Goal: Task Accomplishment & Management: Use online tool/utility

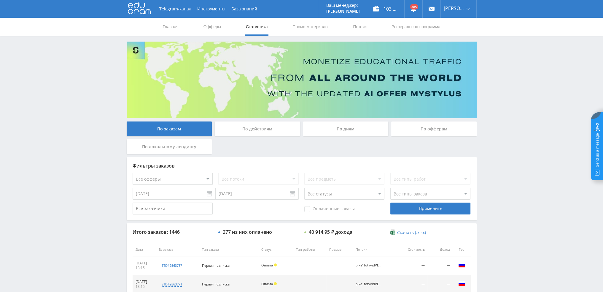
click at [335, 131] on div "По дням" at bounding box center [345, 128] width 85 height 15
click at [0, 0] on input "По дням" at bounding box center [0, 0] width 0 height 0
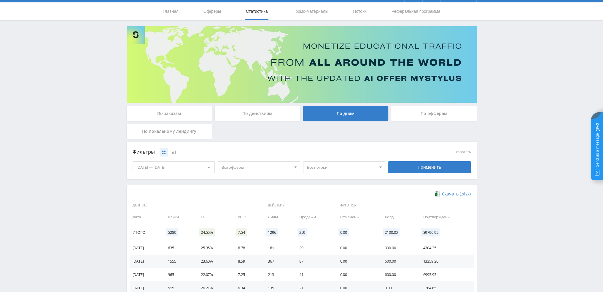
scroll to position [7, 0]
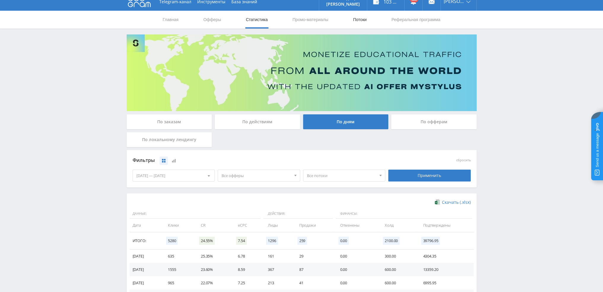
click at [356, 22] on link "Потоки" at bounding box center [359, 20] width 15 height 18
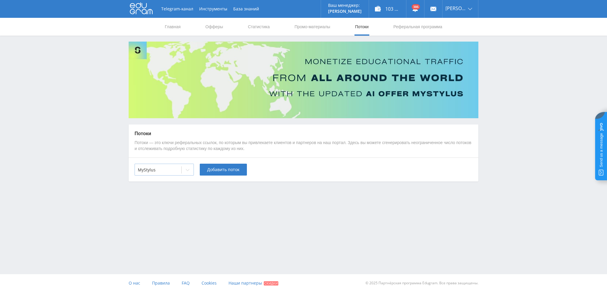
click at [170, 170] on div at bounding box center [158, 170] width 41 height 6
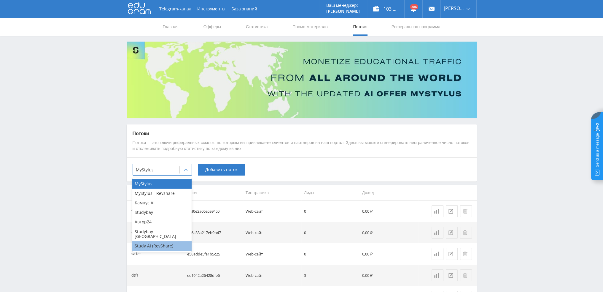
click at [154, 241] on div "Study AI (RevShare)" at bounding box center [161, 245] width 59 height 9
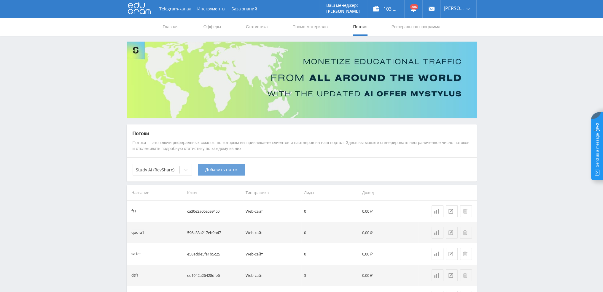
click at [224, 171] on span "Добавить поток" at bounding box center [221, 169] width 32 height 5
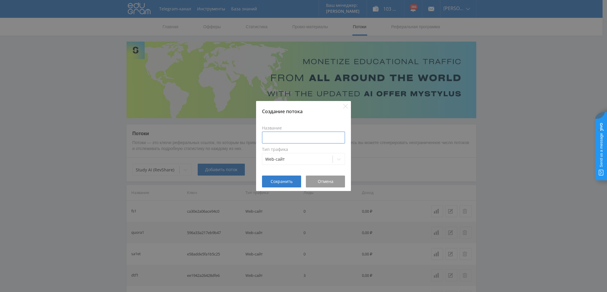
click at [282, 139] on input at bounding box center [303, 137] width 83 height 12
type input "з"
type input "pika1promptmid"
click at [284, 182] on span "Сохранить" at bounding box center [282, 181] width 22 height 5
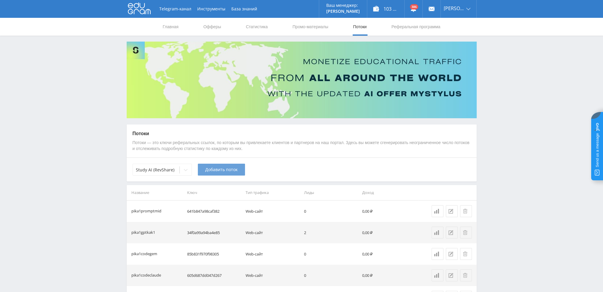
click at [213, 171] on span "Добавить поток" at bounding box center [221, 169] width 32 height 5
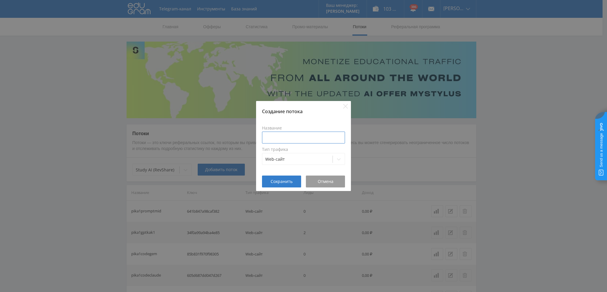
click at [288, 137] on input at bounding box center [303, 137] width 83 height 12
paste input "pika1prompt"
type input "pika1promptveo3"
click at [281, 186] on button "Сохранить" at bounding box center [281, 181] width 39 height 12
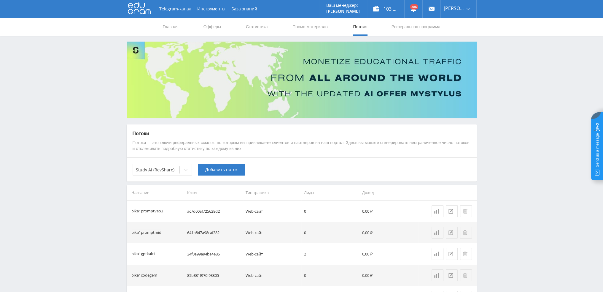
click at [217, 170] on span "Добавить поток" at bounding box center [221, 169] width 32 height 5
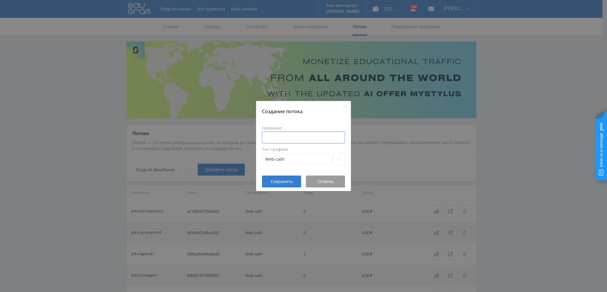
click at [290, 137] on input at bounding box center [303, 137] width 83 height 12
paste input "pika1prompt"
type input "pika1promptgpt5"
click at [282, 184] on span "Сохранить" at bounding box center [282, 181] width 22 height 5
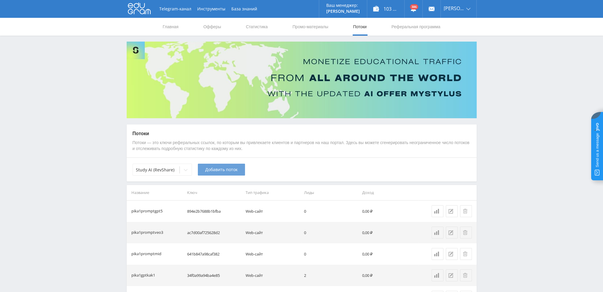
click at [213, 168] on span "Добавить поток" at bounding box center [221, 169] width 32 height 5
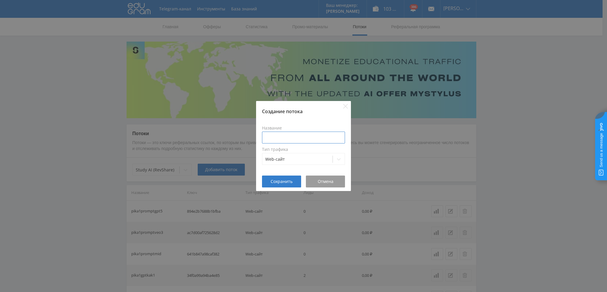
click at [287, 135] on input at bounding box center [303, 137] width 83 height 12
paste input "pika1prompt"
type input "pika1promptdalle3"
click at [279, 178] on button "Сохранить" at bounding box center [281, 181] width 39 height 12
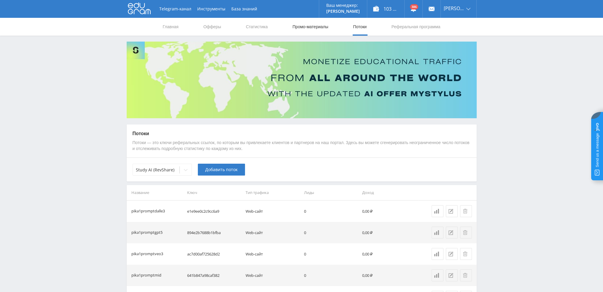
click at [307, 24] on link "Промо-материалы" at bounding box center [310, 27] width 37 height 18
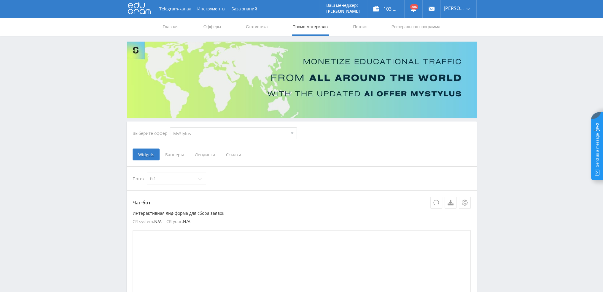
click at [472, 124] on div "Выберите оффер MyStylus MyStylus - Revshare Кампус AI Studybay Автор24 Studybay…" at bounding box center [302, 132] width 348 height 21
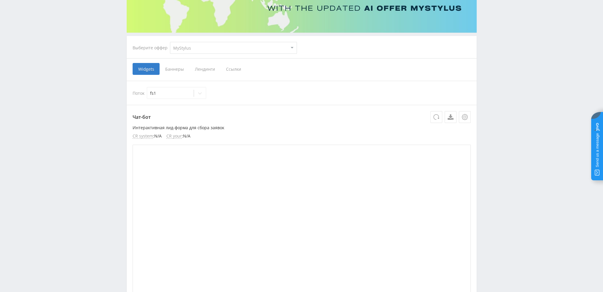
scroll to position [89, 0]
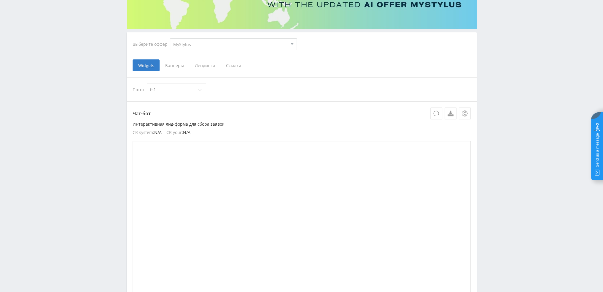
click at [203, 43] on select "MyStylus MyStylus - Revshare Кампус AI Studybay Автор24 Studybay [GEOGRAPHIC_DA…" at bounding box center [233, 44] width 127 height 12
select select "376"
click at [170, 38] on select "MyStylus MyStylus - Revshare Кампус AI Studybay Автор24 Studybay [GEOGRAPHIC_DA…" at bounding box center [233, 44] width 127 height 12
select select "376"
click at [175, 62] on span "Ссылки" at bounding box center [173, 65] width 26 height 12
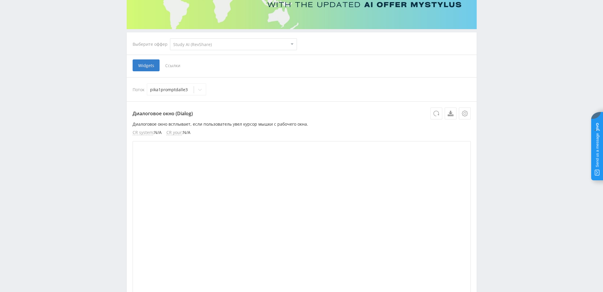
click at [0, 0] on input "Ссылки" at bounding box center [0, 0] width 0 height 0
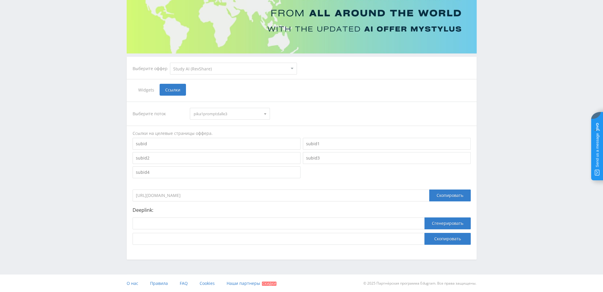
click at [223, 115] on span "pika1promptdalle3" at bounding box center [227, 113] width 67 height 11
click at [219, 149] on button "pika1promptmid" at bounding box center [229, 149] width 79 height 8
click at [231, 222] on input at bounding box center [279, 223] width 292 height 12
paste input "[URL]"
type input "[URL]"
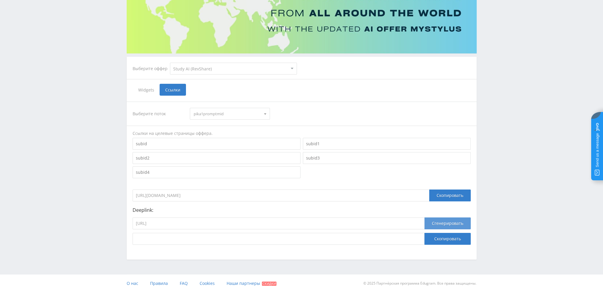
click at [444, 226] on button "Сгенерировать" at bounding box center [447, 223] width 46 height 12
click at [442, 241] on button "Скопировать" at bounding box center [447, 239] width 46 height 12
click at [206, 112] on span "pika1promptmid" at bounding box center [227, 113] width 67 height 11
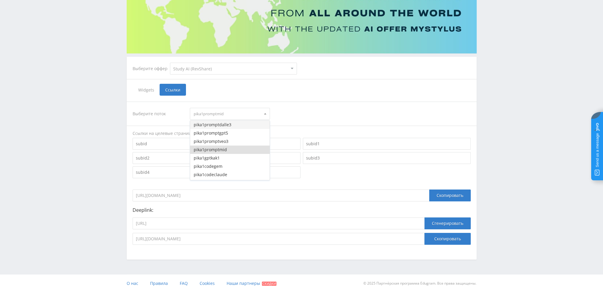
click at [217, 125] on button "pika1promptdalle3" at bounding box center [229, 124] width 79 height 8
click at [344, 224] on input "[URL]" at bounding box center [279, 223] width 292 height 12
paste input "dalle_3"
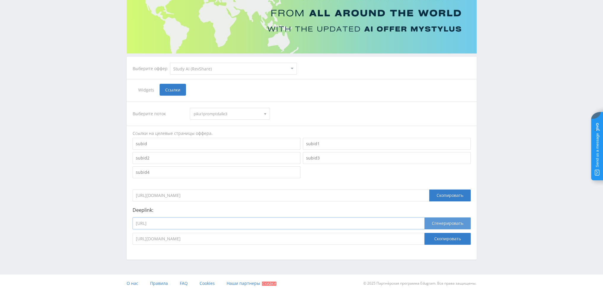
type input "[URL]"
click at [445, 221] on button "Сгенерировать" at bounding box center [447, 223] width 46 height 12
click at [446, 235] on button "Скопировать" at bounding box center [447, 239] width 46 height 12
click at [239, 69] on select "MyStylus MyStylus - Revshare Кампус AI Studybay Автор24 Studybay [GEOGRAPHIC_DA…" at bounding box center [233, 69] width 127 height 12
click at [248, 68] on select "MyStylus MyStylus - Revshare Кампус AI Studybay Автор24 Studybay [GEOGRAPHIC_DA…" at bounding box center [233, 69] width 127 height 12
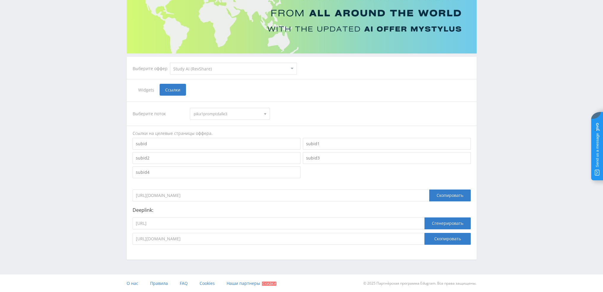
click at [249, 113] on span "pika1promptdalle3" at bounding box center [227, 113] width 67 height 11
click at [237, 133] on button "pika1promptgpt5" at bounding box center [229, 133] width 79 height 8
click at [273, 221] on input "[URL]" at bounding box center [279, 223] width 292 height 12
paste input "chat_gpt5"
type input "[URL]"
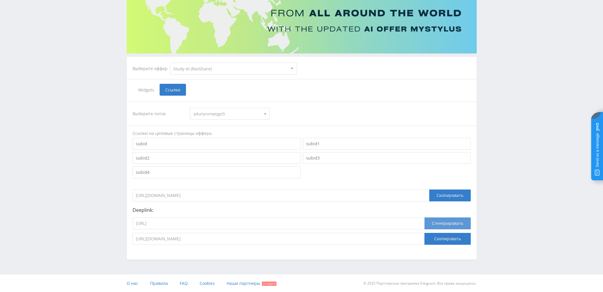
click at [436, 224] on button "Сгенерировать" at bounding box center [447, 223] width 46 height 12
click at [441, 238] on button "Скопировать" at bounding box center [447, 239] width 46 height 12
click at [201, 67] on select "MyStylus MyStylus - Revshare Кампус AI Studybay Автор24 Studybay [GEOGRAPHIC_DA…" at bounding box center [233, 69] width 127 height 12
click at [170, 63] on select "MyStylus MyStylus - Revshare Кампус AI Studybay Автор24 Studybay [GEOGRAPHIC_DA…" at bounding box center [233, 69] width 127 height 12
click at [206, 114] on span "pika1promptgpt5" at bounding box center [227, 113] width 67 height 11
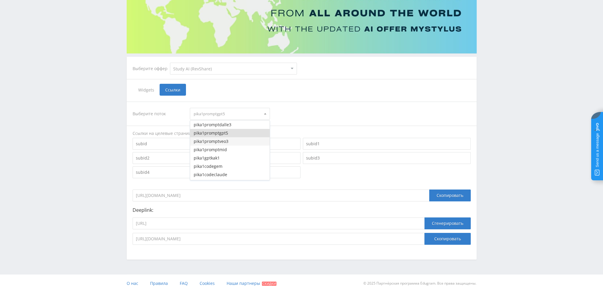
click at [225, 140] on button "pika1promptveo3" at bounding box center [229, 141] width 79 height 8
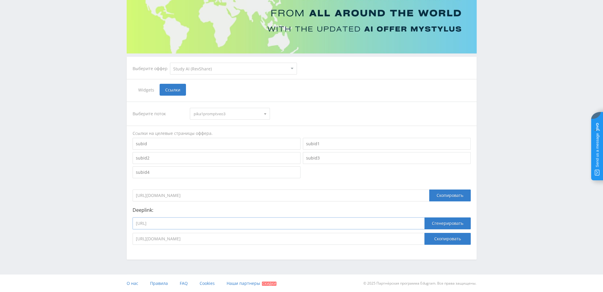
click at [211, 225] on input "[URL]" at bounding box center [279, 223] width 292 height 12
paste input "google_veo3"
type input "[URL]"
click at [456, 221] on button "Сгенерировать" at bounding box center [447, 223] width 46 height 12
click at [448, 237] on button "Скопировать" at bounding box center [447, 239] width 46 height 12
